Goal: Transaction & Acquisition: Purchase product/service

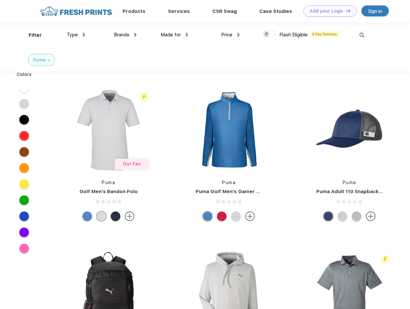
click at [328, 11] on link "Add your Logo Design Tool" at bounding box center [329, 10] width 53 height 11
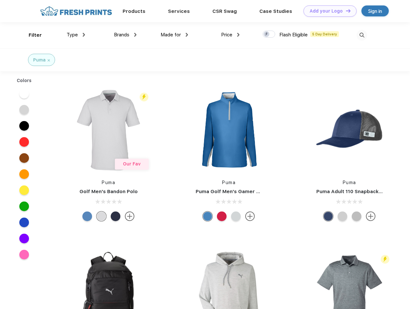
click at [0, 0] on div "Design Tool" at bounding box center [0, 0] width 0 height 0
click at [345, 11] on link "Add your Logo Design Tool" at bounding box center [329, 10] width 53 height 11
click at [31, 35] on div "Filter" at bounding box center [35, 35] width 13 height 7
click at [76, 35] on span "Type" at bounding box center [72, 35] width 11 height 6
click at [125, 35] on span "Brands" at bounding box center [121, 35] width 15 height 6
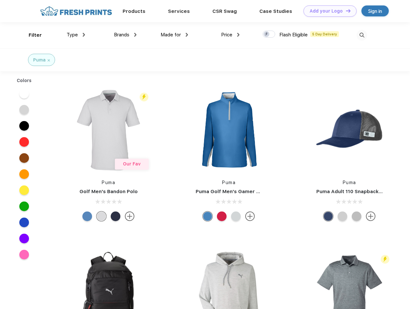
click at [174, 35] on span "Made for" at bounding box center [171, 35] width 20 height 6
click at [230, 35] on span "Price" at bounding box center [226, 35] width 11 height 6
click at [269, 34] on div at bounding box center [269, 34] width 13 height 7
click at [267, 34] on input "checkbox" at bounding box center [265, 32] width 4 height 4
click at [362, 35] on img at bounding box center [362, 35] width 11 height 11
